Goal: Task Accomplishment & Management: Use online tool/utility

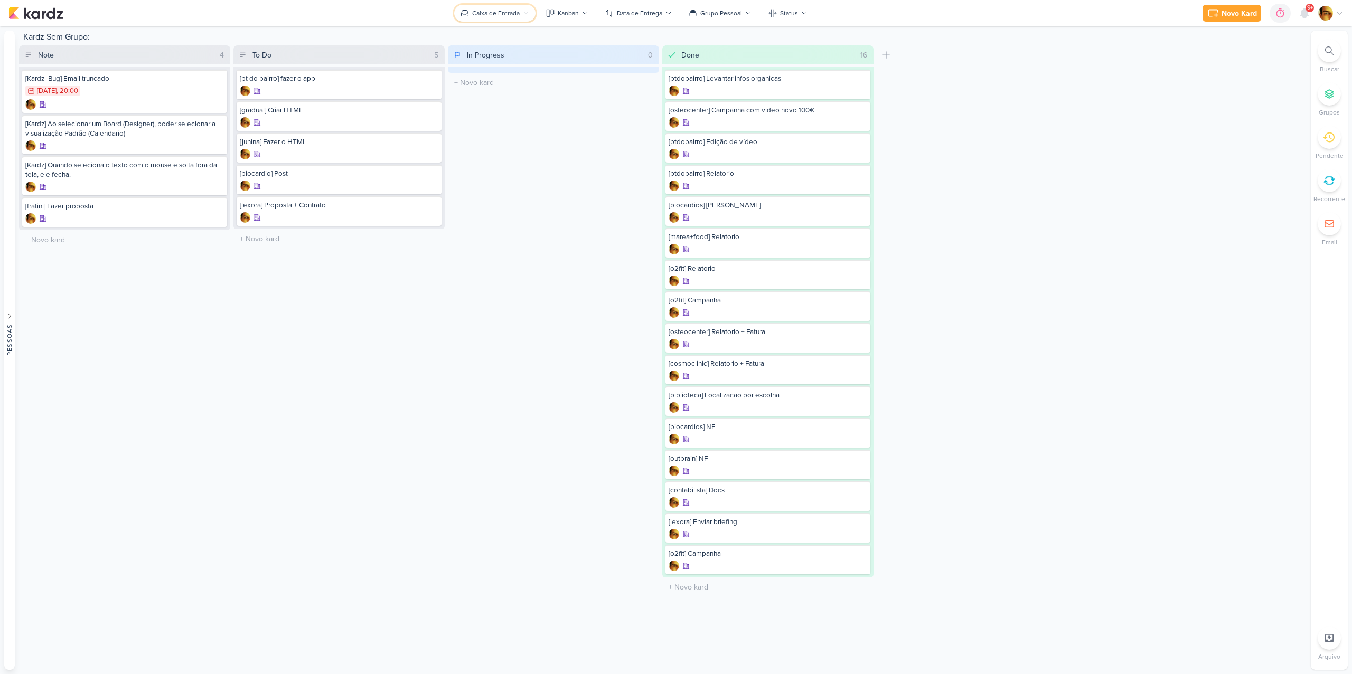
click at [474, 13] on div "Caixa de Entrada" at bounding box center [496, 13] width 48 height 10
click at [481, 99] on div "Tudo ao Meu Redor" at bounding box center [529, 103] width 104 height 11
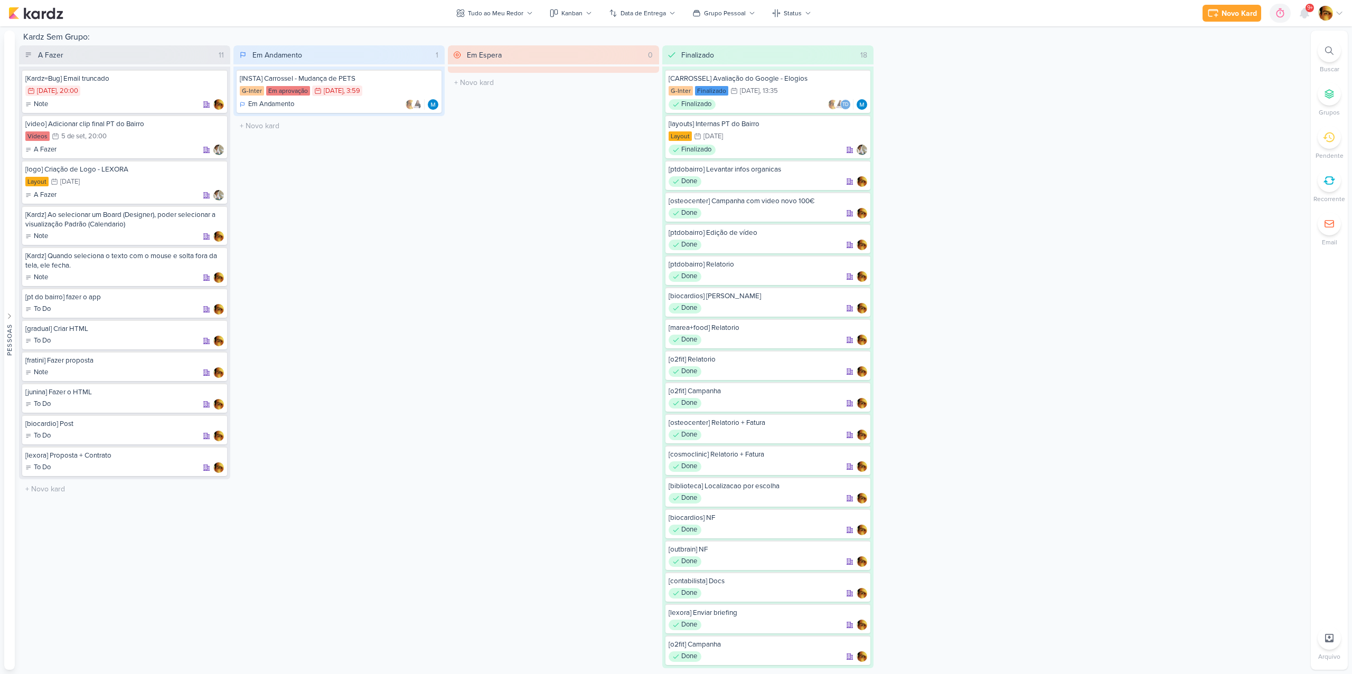
click at [61, 21] on div "Novo Kard Ctrl + k 0h0m Sessão desligada... Hoje 0h0m Semana 0h0m Mês 0h0m" at bounding box center [675, 13] width 1335 height 26
click at [59, 15] on img at bounding box center [35, 13] width 55 height 13
